Goal: Communication & Community: Answer question/provide support

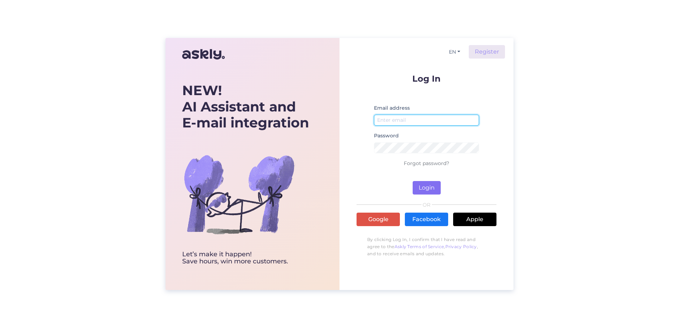
type input "[PERSON_NAME][EMAIL_ADDRESS][PERSON_NAME][DOMAIN_NAME]"
click at [427, 185] on button "Login" at bounding box center [426, 187] width 28 height 13
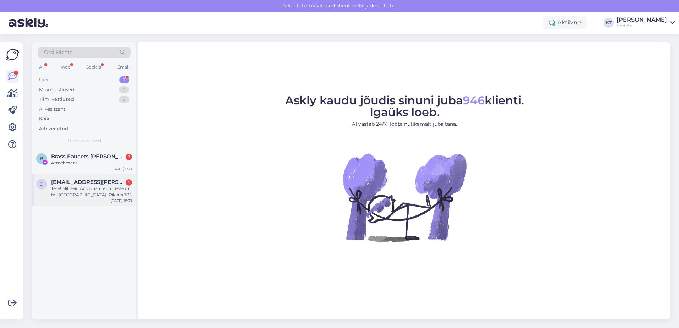
click at [86, 196] on div "Tere! Milliseid Aco dushirenni reste on teil [GEOGRAPHIC_DATA]. Pikkus 785" at bounding box center [91, 191] width 81 height 13
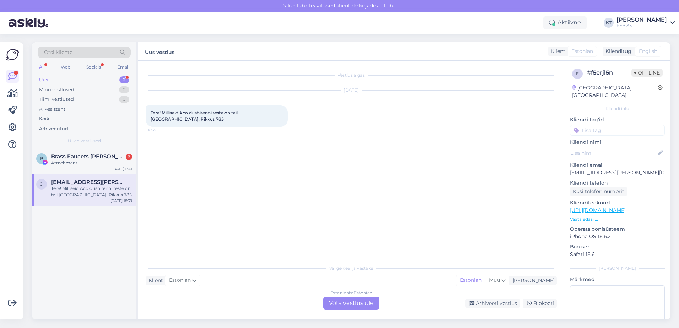
click at [74, 180] on span "[EMAIL_ADDRESS][PERSON_NAME][DOMAIN_NAME]" at bounding box center [88, 182] width 74 height 6
click at [332, 298] on div "Estonian to Estonian Võta vestlus üle" at bounding box center [351, 303] width 56 height 13
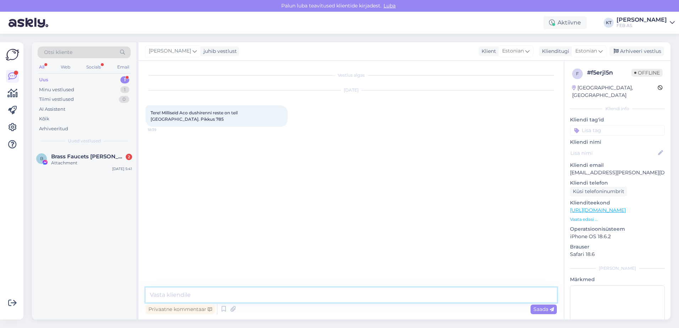
click at [296, 289] on textarea at bounding box center [351, 294] width 411 height 15
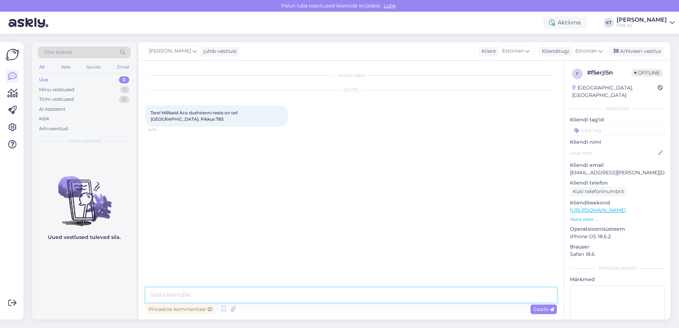
click at [167, 295] on textarea at bounding box center [351, 294] width 411 height 15
click at [232, 292] on textarea "Tere!" at bounding box center [351, 294] width 411 height 15
paste textarea "[URL][DOMAIN_NAME]"
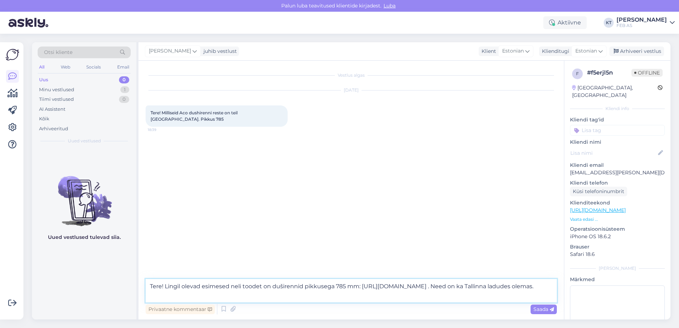
type textarea "Tere! Lingil olevad esimesed neli toodet on duširennid pikkusega 785 mm: [URL][…"
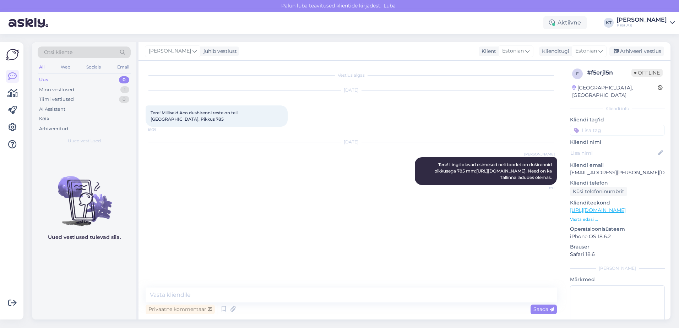
click at [374, 200] on div "Vestlus algas [DATE] Tere! Milliseid Aco dushirenni reste on teil [GEOGRAPHIC_D…" at bounding box center [354, 174] width 417 height 213
click at [62, 92] on div "Minu vestlused" at bounding box center [56, 89] width 35 height 7
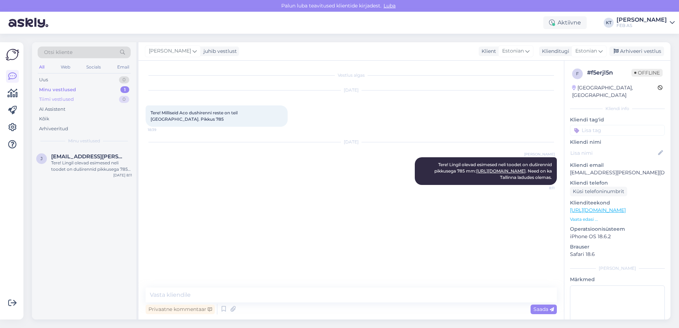
click at [63, 103] on div "Tiimi vestlused 0" at bounding box center [84, 99] width 93 height 10
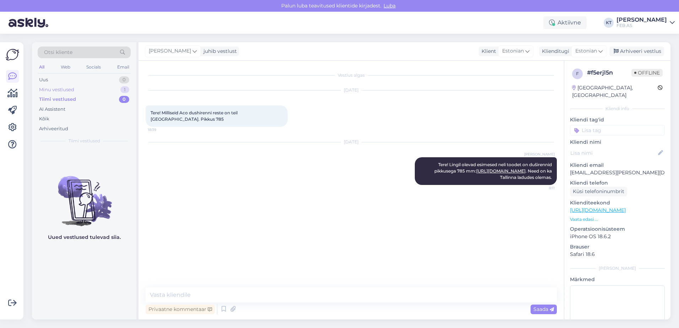
click at [67, 88] on div "Minu vestlused" at bounding box center [56, 89] width 35 height 7
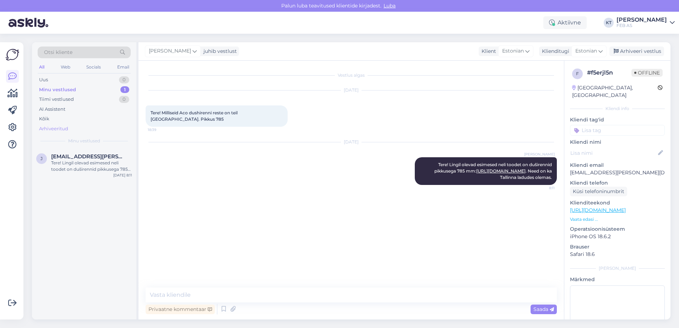
click at [59, 131] on div "Arhiveeritud" at bounding box center [53, 128] width 29 height 7
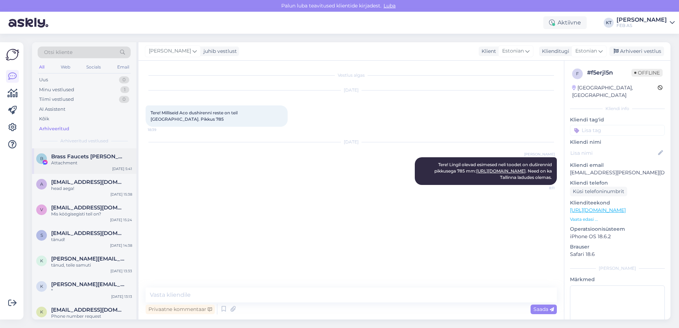
click at [67, 160] on div "Attachment" at bounding box center [91, 163] width 81 height 6
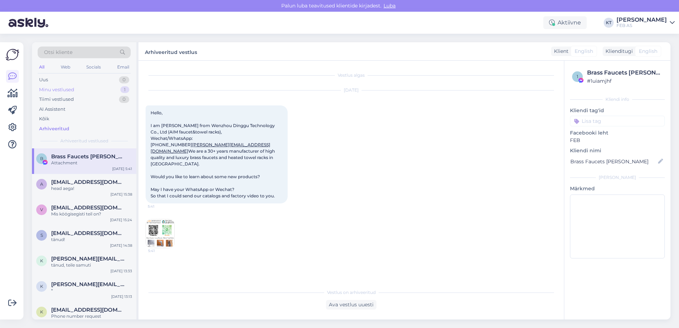
click at [67, 90] on div "Minu vestlused" at bounding box center [56, 89] width 35 height 7
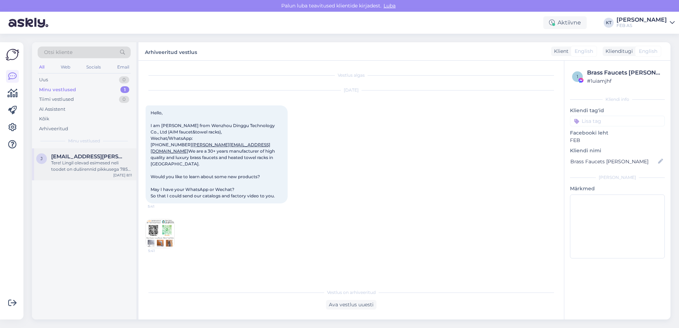
click at [71, 156] on span "[EMAIL_ADDRESS][PERSON_NAME][DOMAIN_NAME]" at bounding box center [88, 156] width 74 height 6
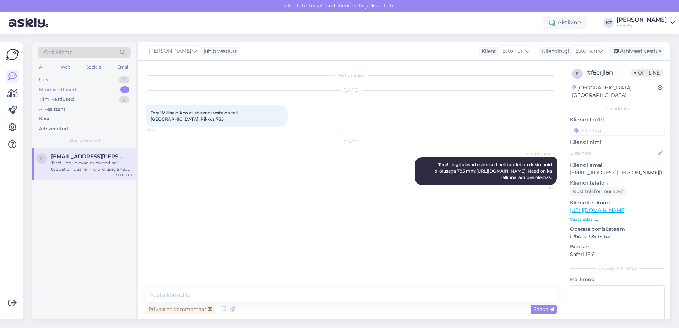
click at [293, 174] on div "[DATE] [PERSON_NAME] Tere! Lingil olevad esimesed neli toodet on duširennid pik…" at bounding box center [351, 164] width 411 height 58
click at [408, 209] on div "Vestlus algas [DATE] Tere! Milliseid Aco dushirenni reste on teil [GEOGRAPHIC_D…" at bounding box center [354, 174] width 417 height 213
click at [357, 245] on div "Vestlus algas [DATE] Tere! Milliseid Aco dushirenni reste on teil [GEOGRAPHIC_D…" at bounding box center [354, 174] width 417 height 213
click at [248, 157] on div "[DATE] [PERSON_NAME] Tere! Lingil olevad esimesed neli toodet on duširennid pik…" at bounding box center [351, 164] width 411 height 58
click at [101, 88] on div "Minu vestlused 1" at bounding box center [84, 90] width 93 height 10
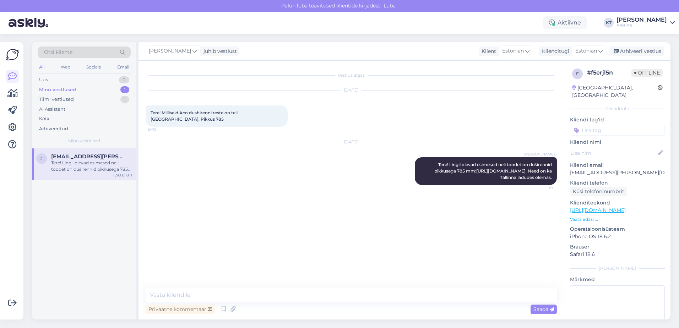
click at [109, 165] on div "Tere! Lingil olevad esimesed neli toodet on duširennid pikkusega 785 mm: [URL][…" at bounding box center [91, 166] width 81 height 13
